Goal: Task Accomplishment & Management: Use online tool/utility

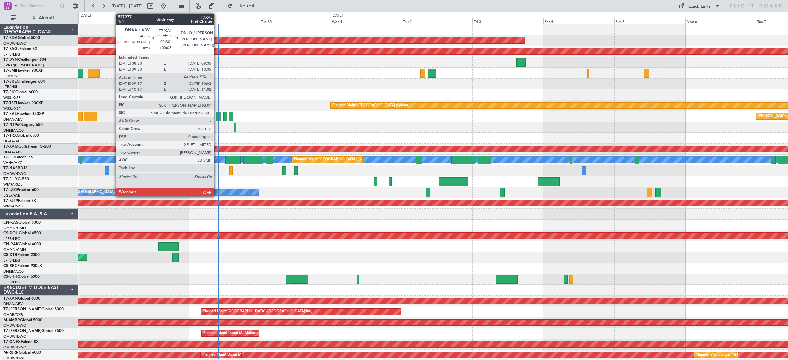
click at [217, 115] on div at bounding box center [217, 116] width 2 height 9
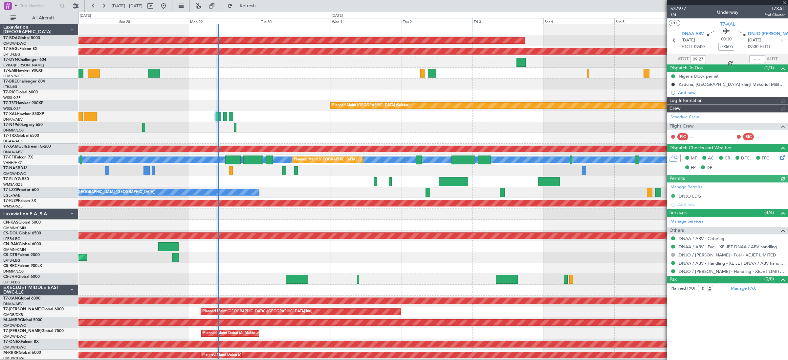
type input "Dherander Fithani (DHF)"
type input "7376"
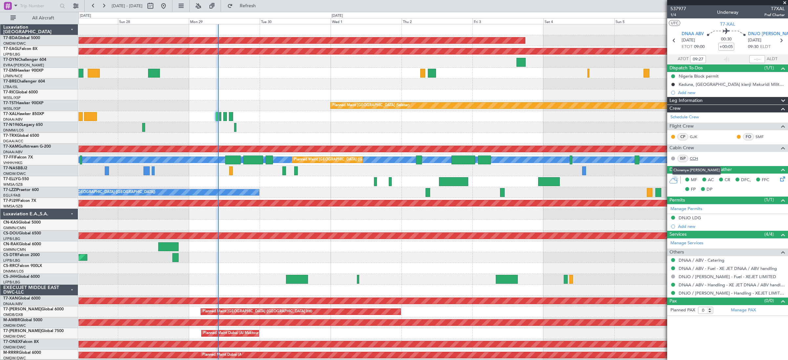
click at [694, 157] on link "CCH" at bounding box center [697, 158] width 15 height 6
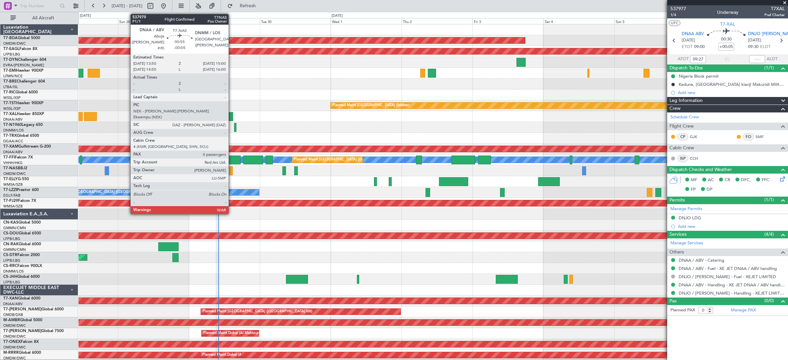
click at [232, 172] on div at bounding box center [231, 170] width 4 height 9
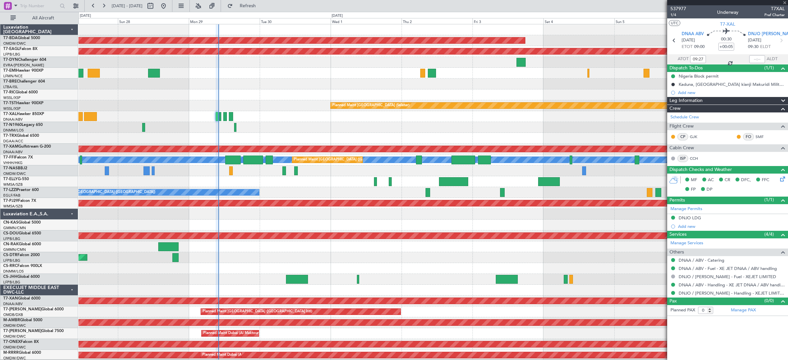
type input "-00:05"
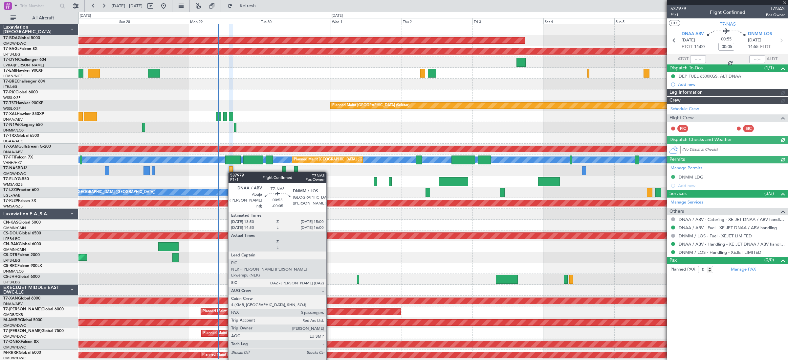
type input "Dherander Fithani (DHF)"
type input "7382"
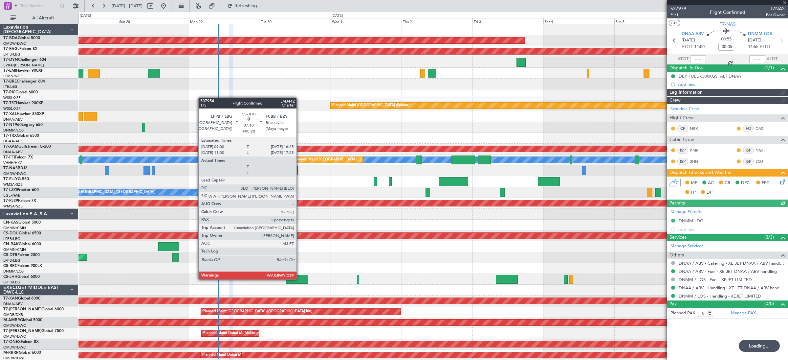
type input "Dherander Fithani (DHF)"
type input "7382"
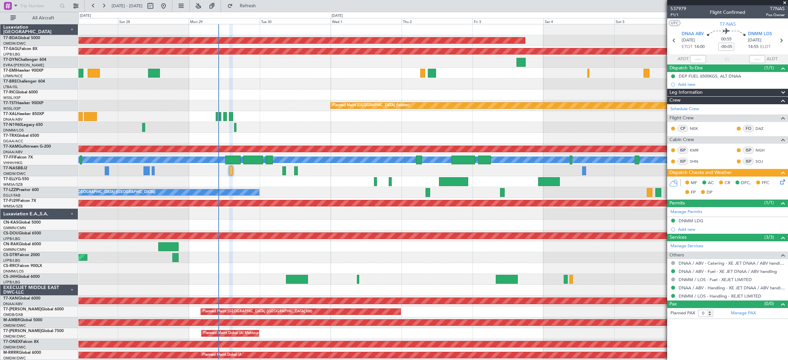
click at [224, 252] on div "Planned Maint Nice ([GEOGRAPHIC_DATA])" at bounding box center [432, 257] width 709 height 11
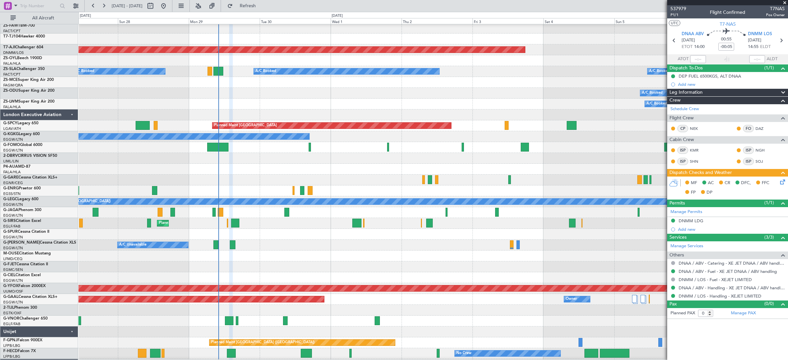
scroll to position [1161, 0]
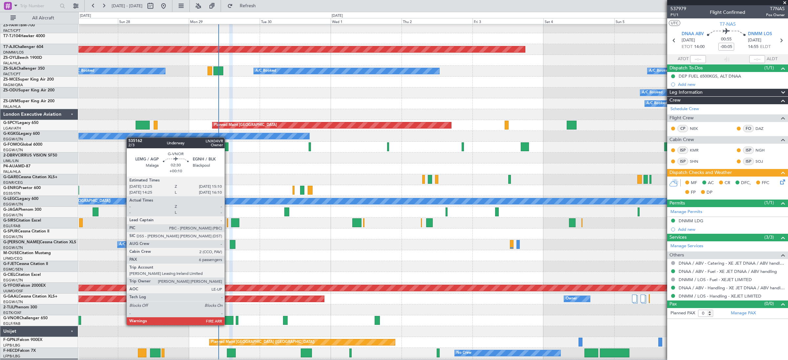
click at [228, 319] on div at bounding box center [229, 320] width 8 height 9
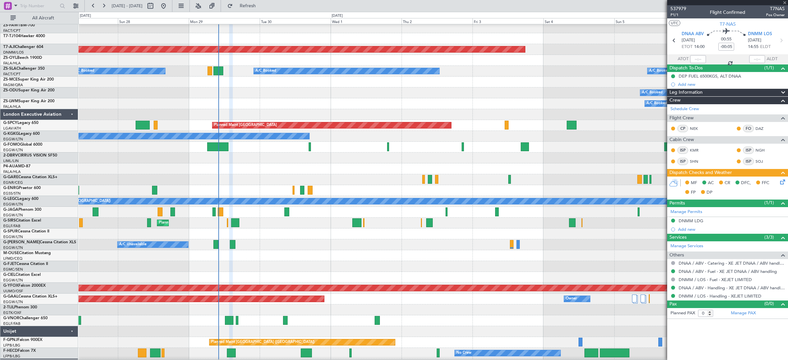
type input "+00:10"
type input "6"
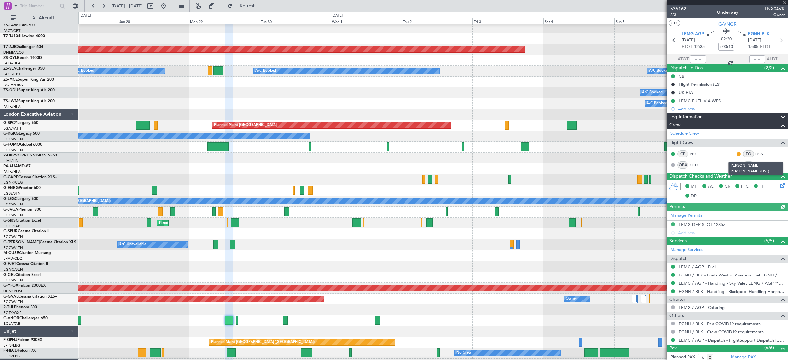
click at [760, 153] on link "DSS" at bounding box center [762, 154] width 15 height 6
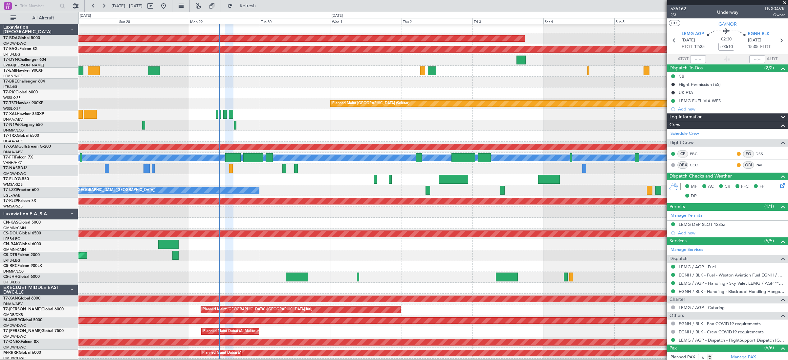
scroll to position [2, 0]
